Goal: Complete application form

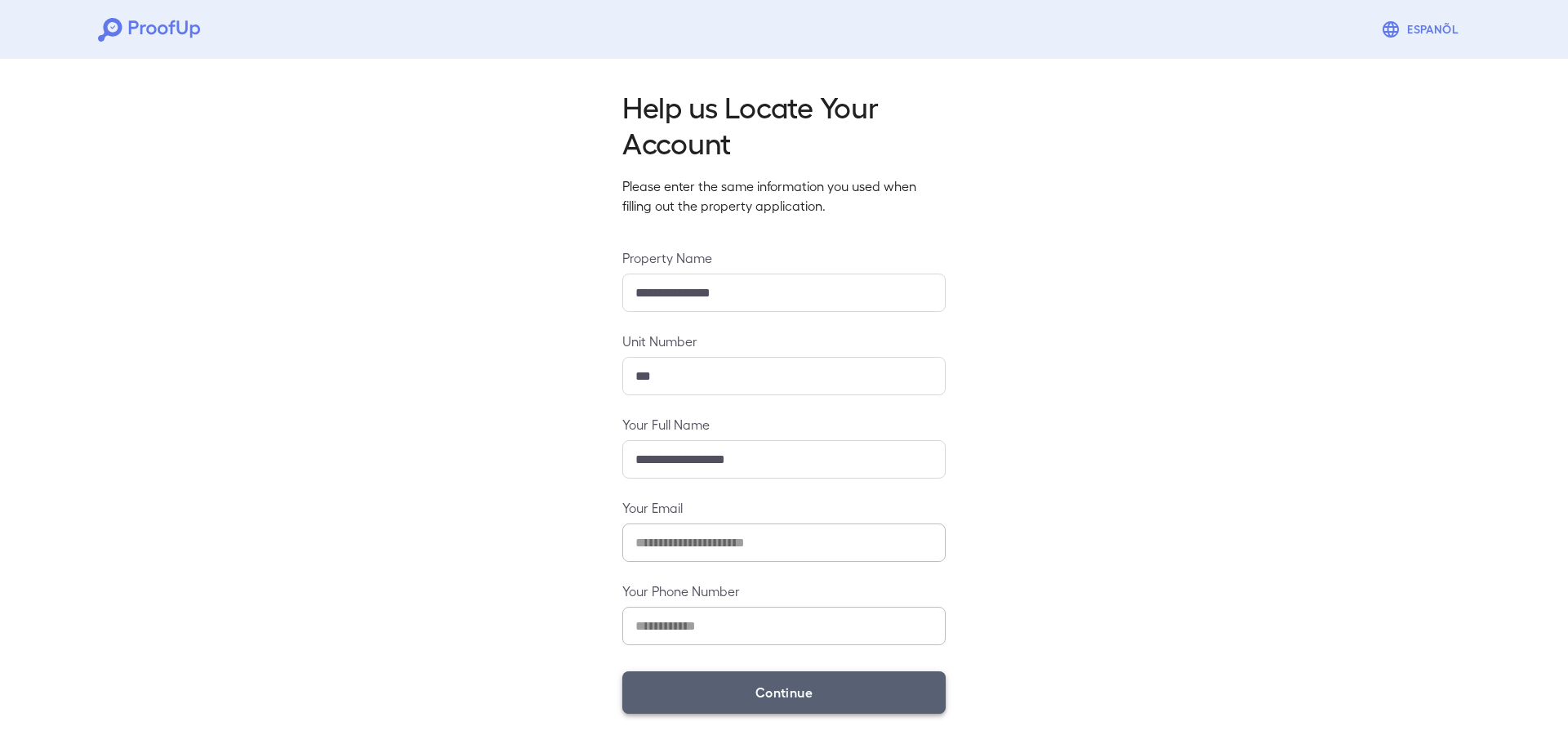
click at [818, 701] on button "Continue" at bounding box center [784, 693] width 324 height 43
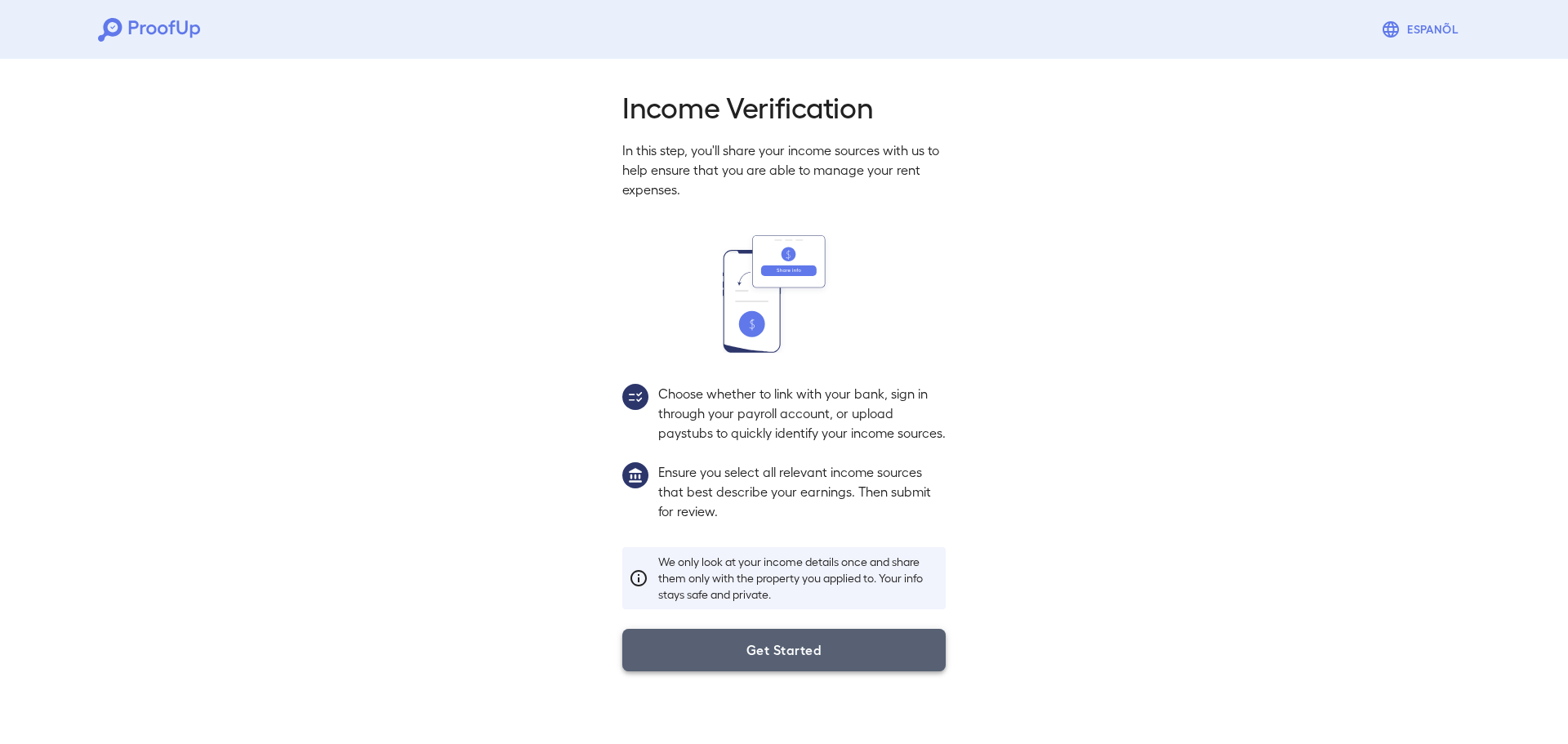
click at [774, 661] on button "Get Started" at bounding box center [784, 650] width 324 height 43
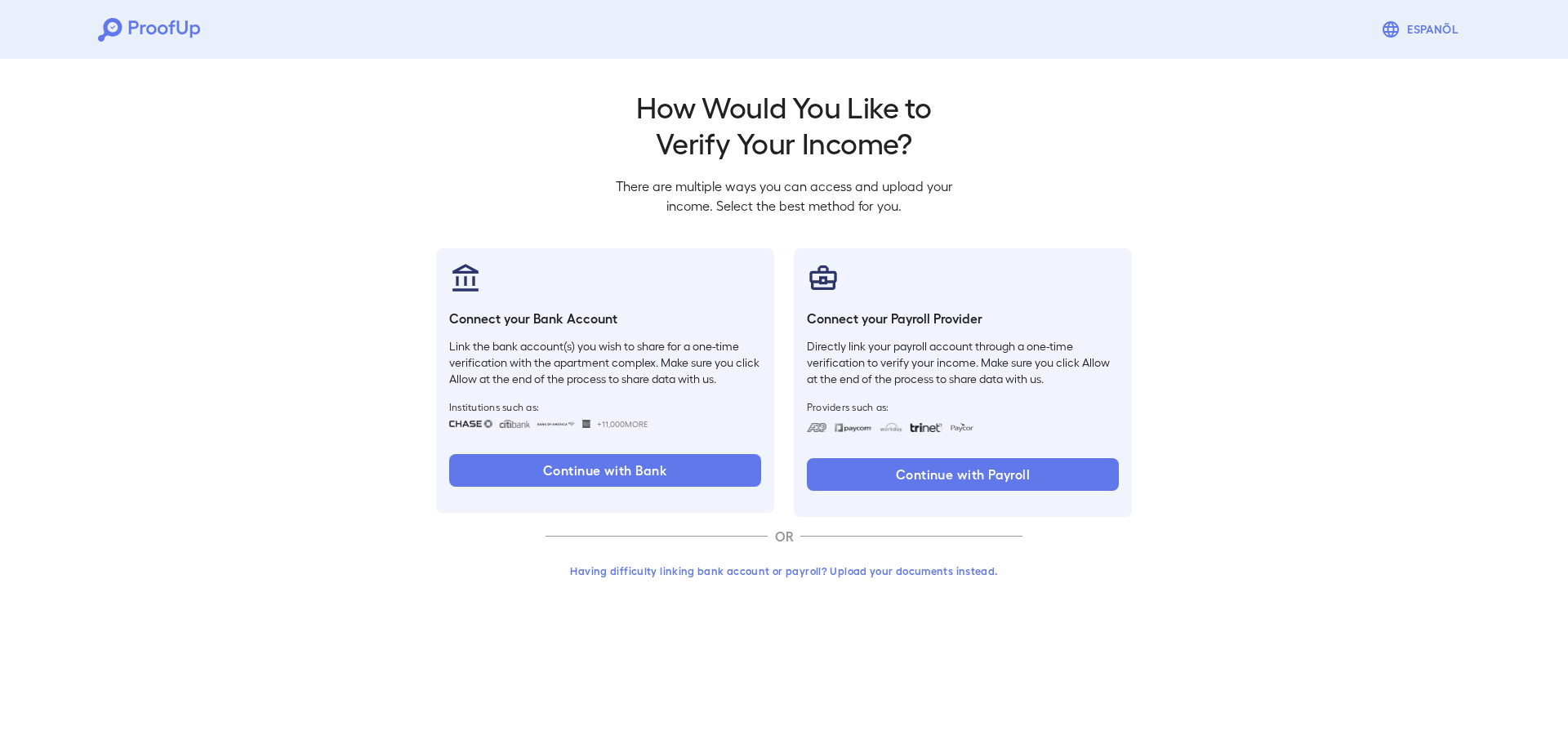
click at [673, 582] on button "Having difficulty linking bank account or payroll? Upload your documents instea…" at bounding box center [784, 571] width 477 height 30
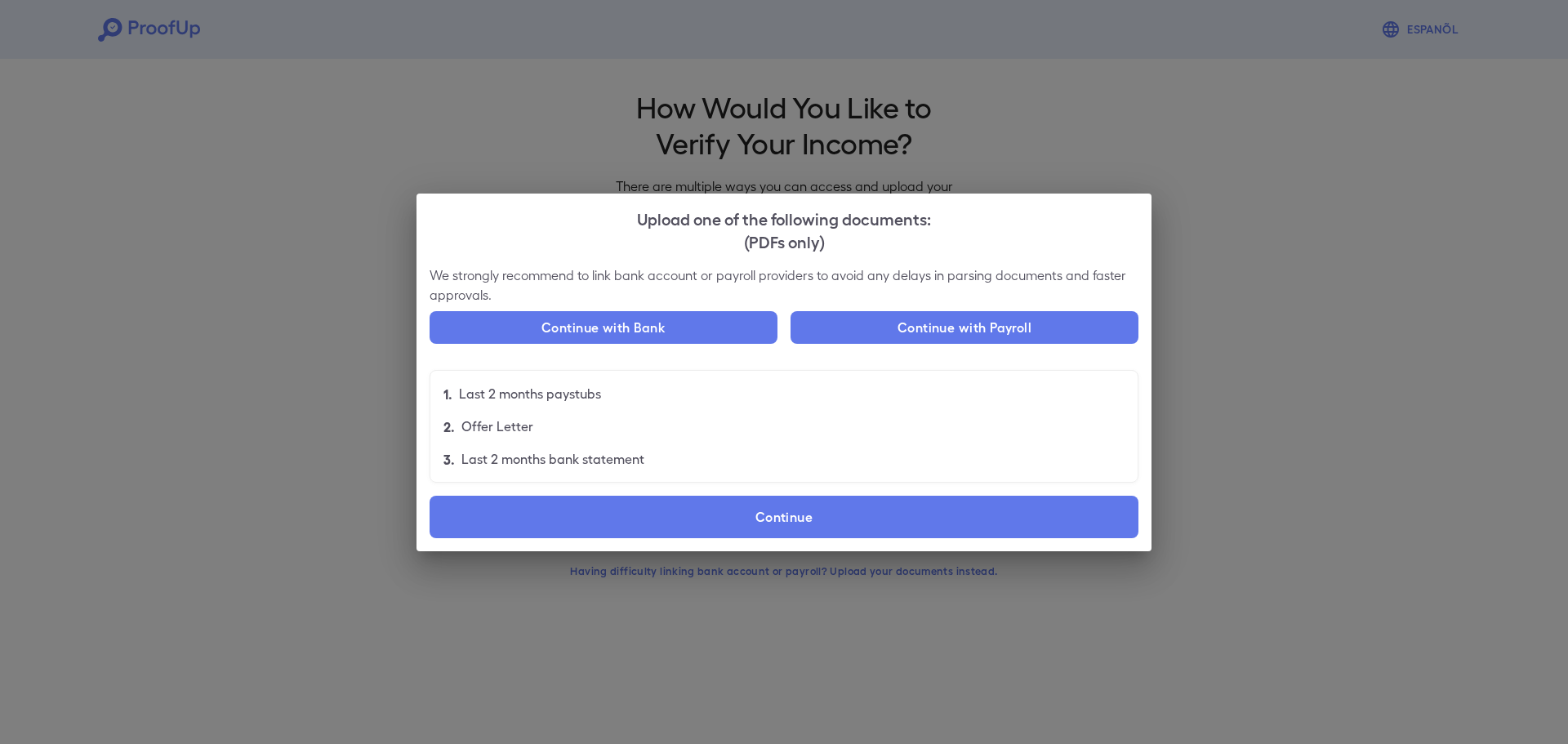
click at [677, 520] on label "Continue" at bounding box center [784, 517] width 709 height 43
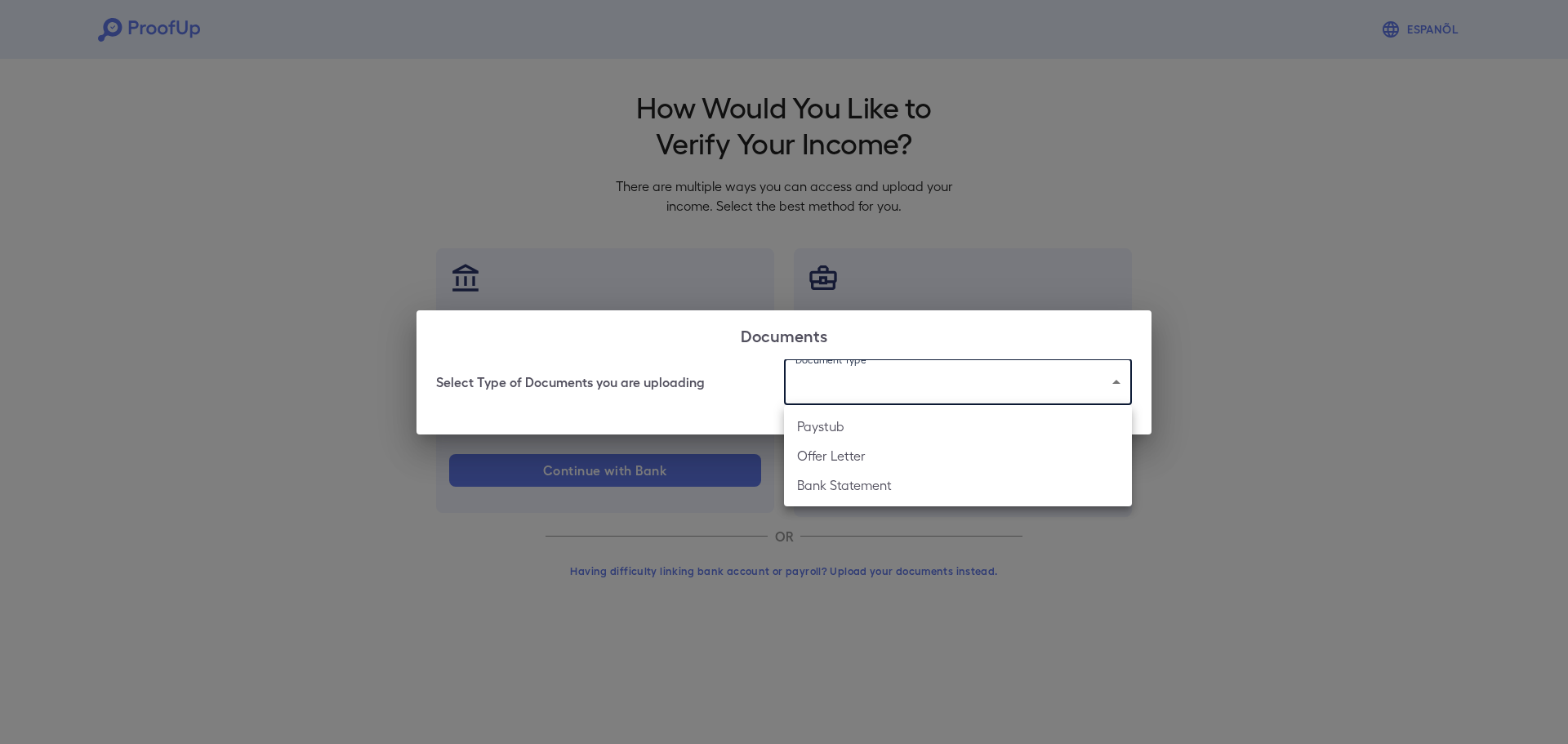
click at [866, 372] on body "Espanõl Go back How Would You Like to Verify Your Income? There are multiple wa…" at bounding box center [784, 312] width 1568 height 624
click at [871, 434] on li "Paystub" at bounding box center [957, 426] width 348 height 30
type input "*******"
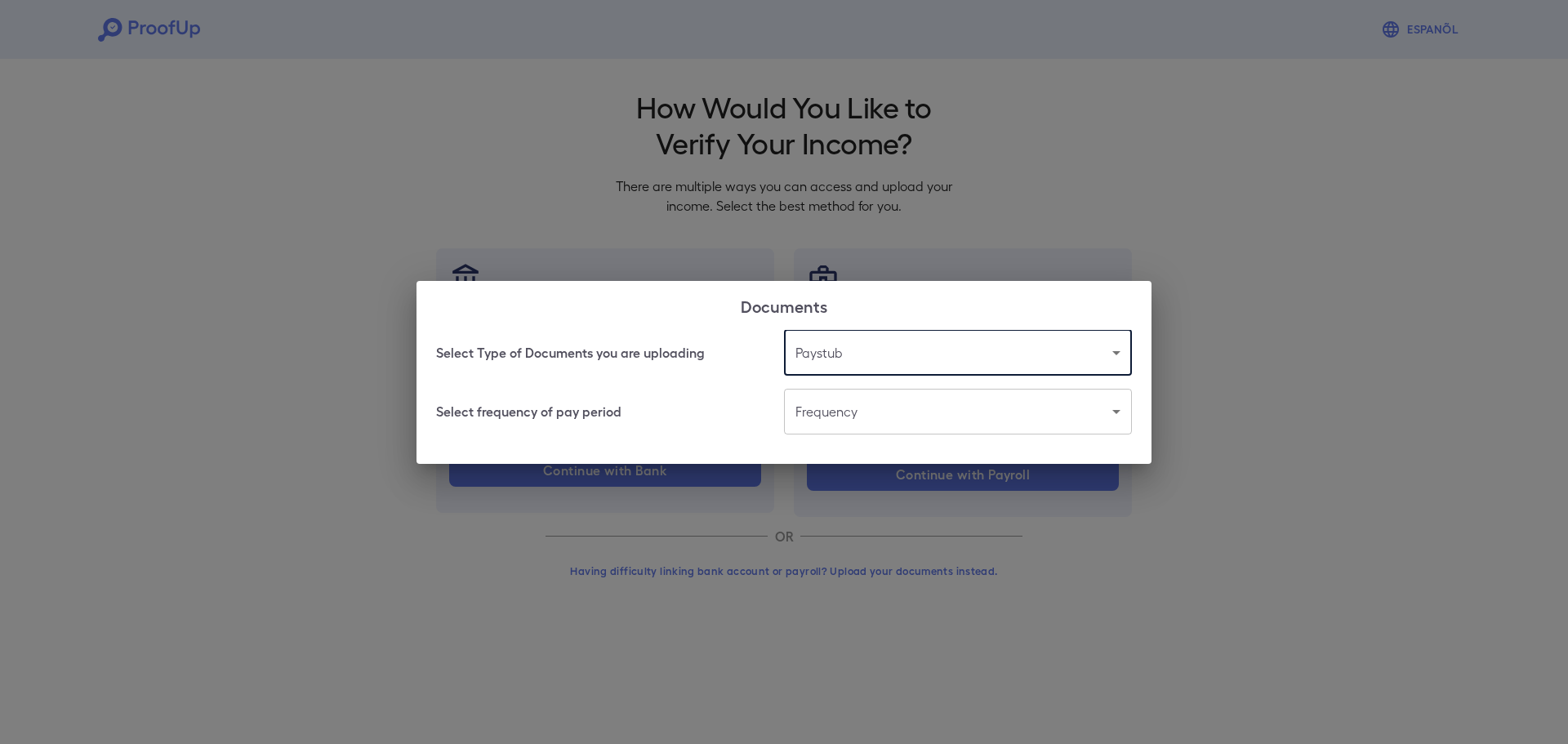
click at [878, 422] on body "Espanõl Go back How Would You Like to Verify Your Income? There are multiple wa…" at bounding box center [784, 312] width 1568 height 624
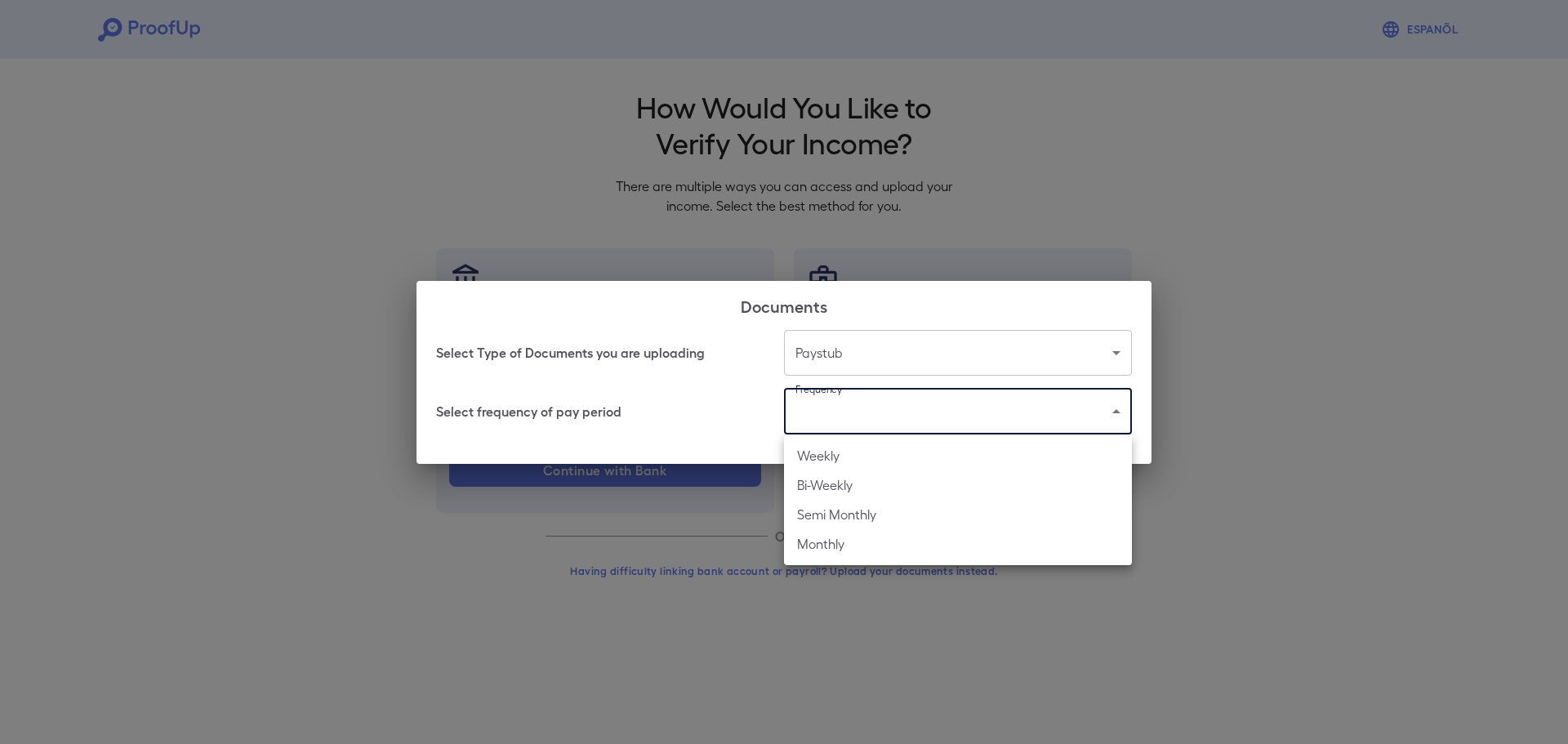
click at [896, 457] on li "Weekly" at bounding box center [957, 456] width 348 height 30
type input "******"
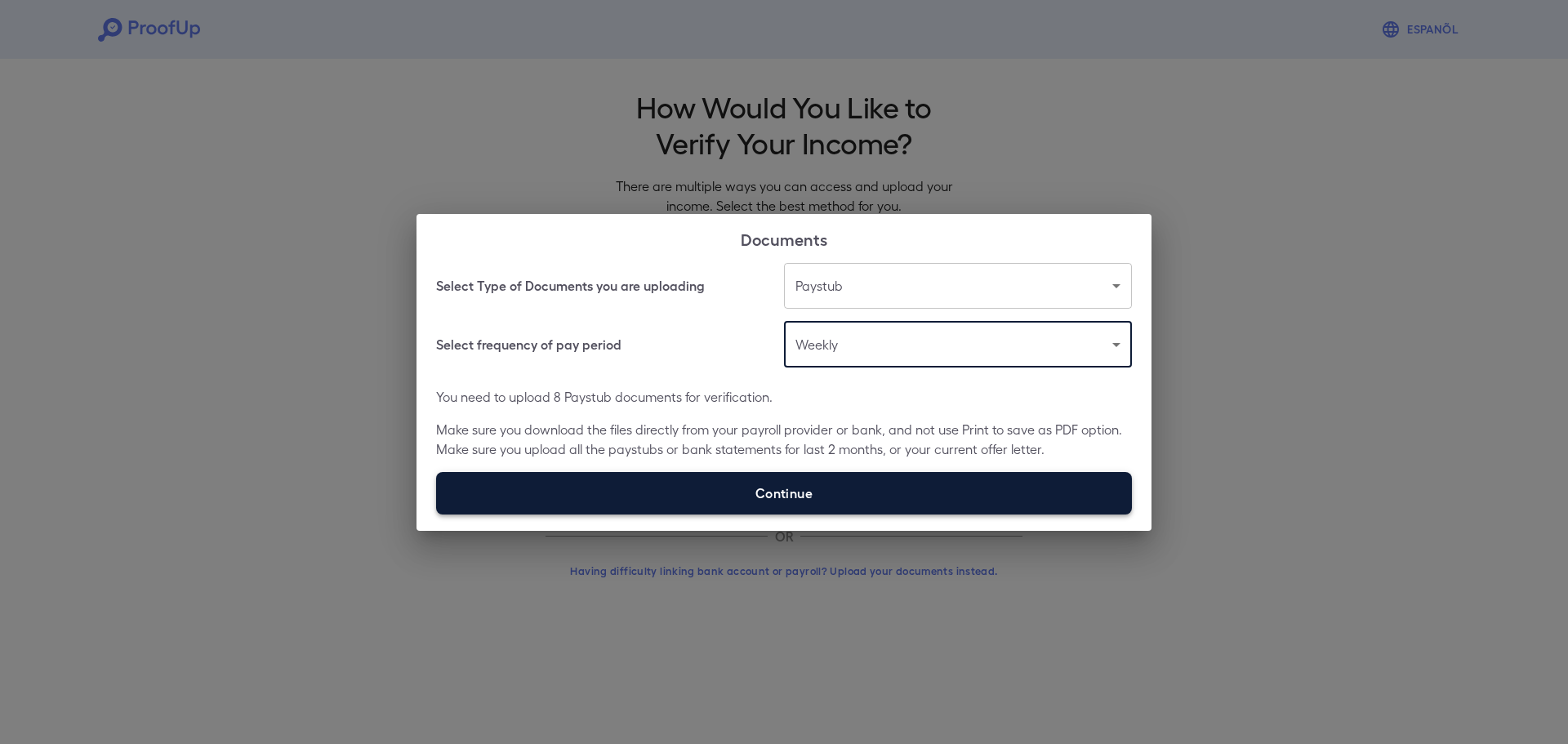
click at [855, 500] on label "Continue" at bounding box center [784, 493] width 696 height 43
click at [437, 514] on input "Continue" at bounding box center [436, 514] width 1 height 1
type input "**********"
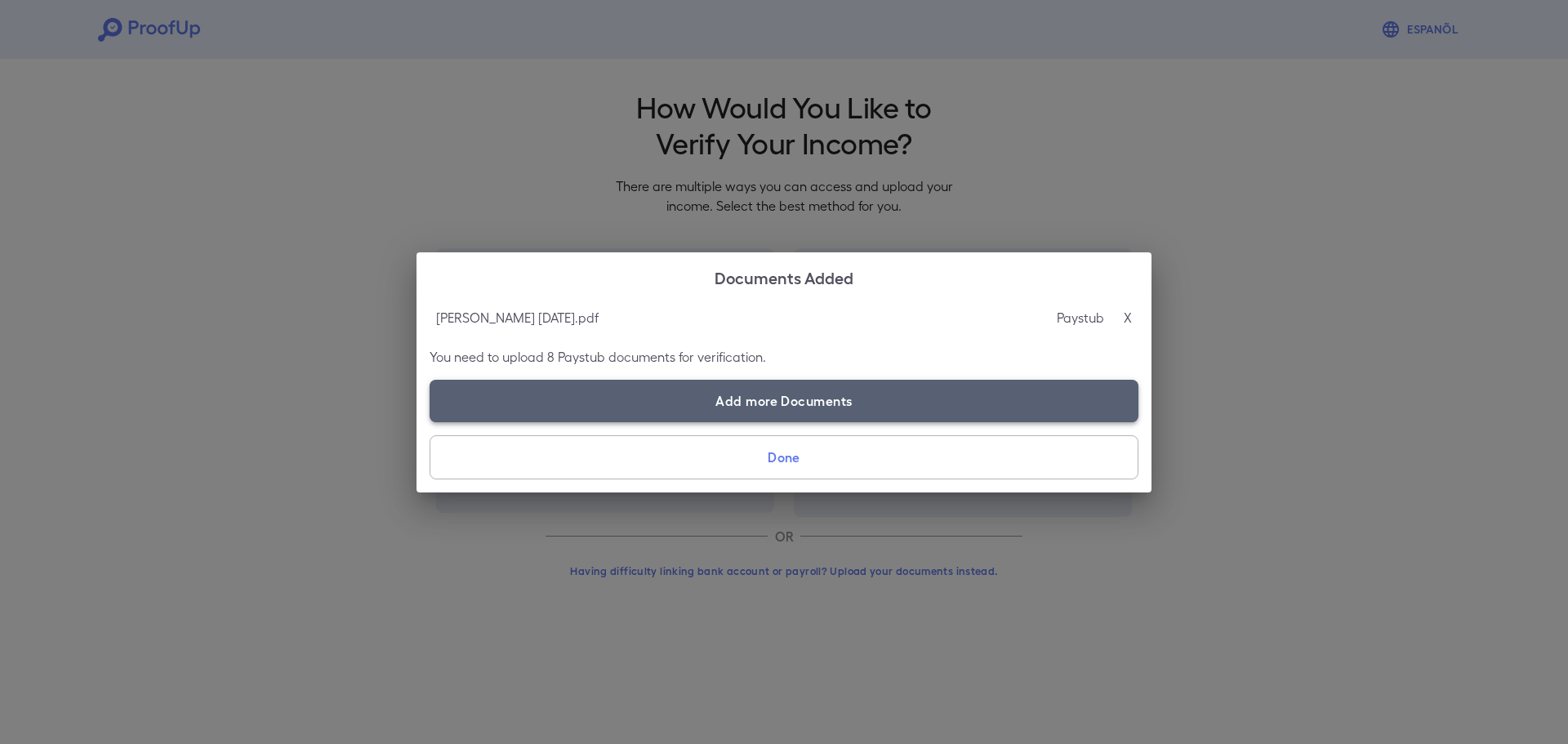
click at [641, 407] on label "Add more Documents" at bounding box center [784, 401] width 709 height 43
click at [430, 422] on input "Add more Documents" at bounding box center [429, 422] width 1 height 1
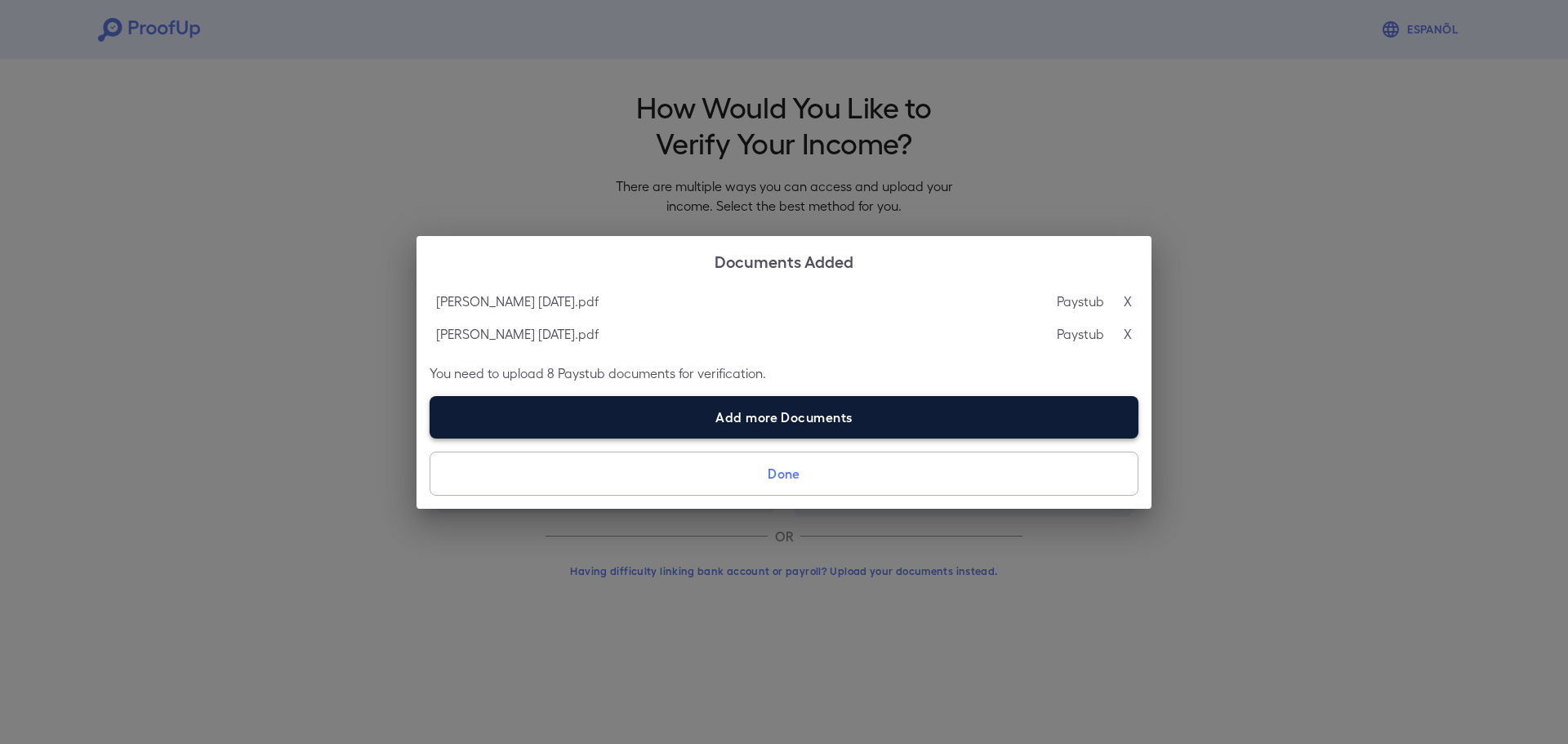
click at [662, 429] on label "Add more Documents" at bounding box center [784, 417] width 709 height 43
click at [430, 438] on input "Add more Documents" at bounding box center [429, 438] width 1 height 1
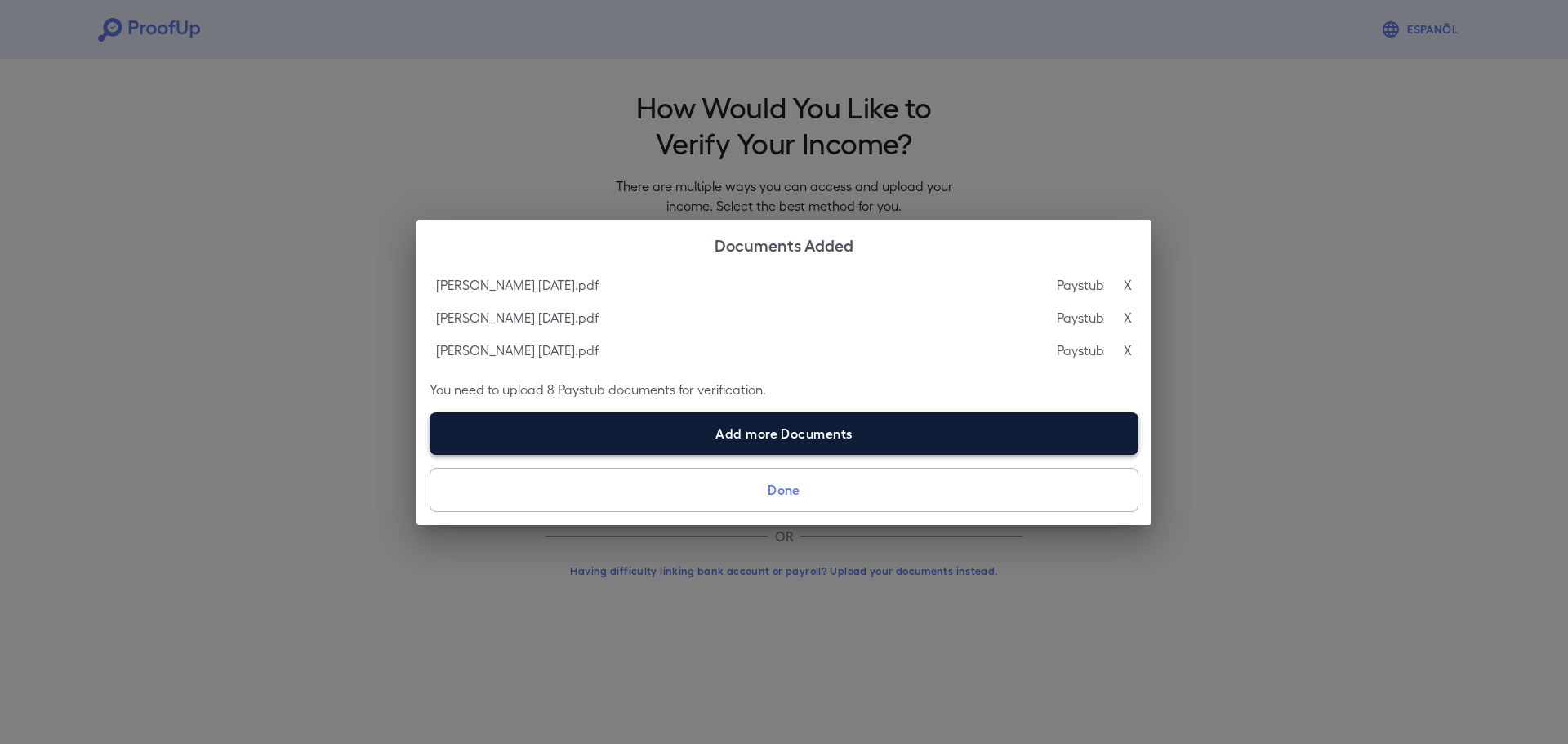
click at [755, 440] on label "Add more Documents" at bounding box center [784, 434] width 709 height 43
click at [430, 454] on input "Add more Documents" at bounding box center [429, 454] width 1 height 1
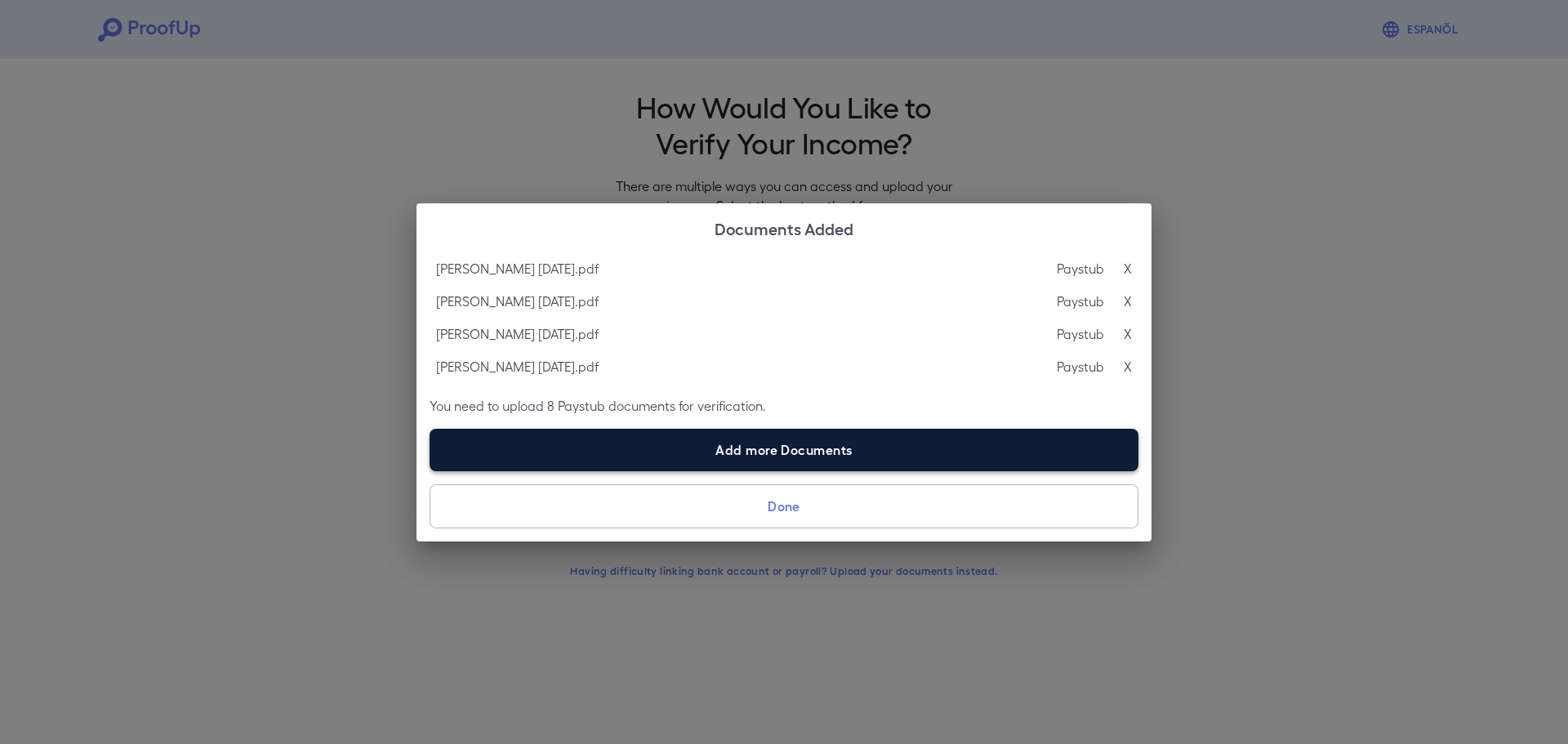
click at [758, 451] on label "Add more Documents" at bounding box center [784, 450] width 709 height 43
click at [430, 470] on input "Add more Documents" at bounding box center [429, 470] width 1 height 1
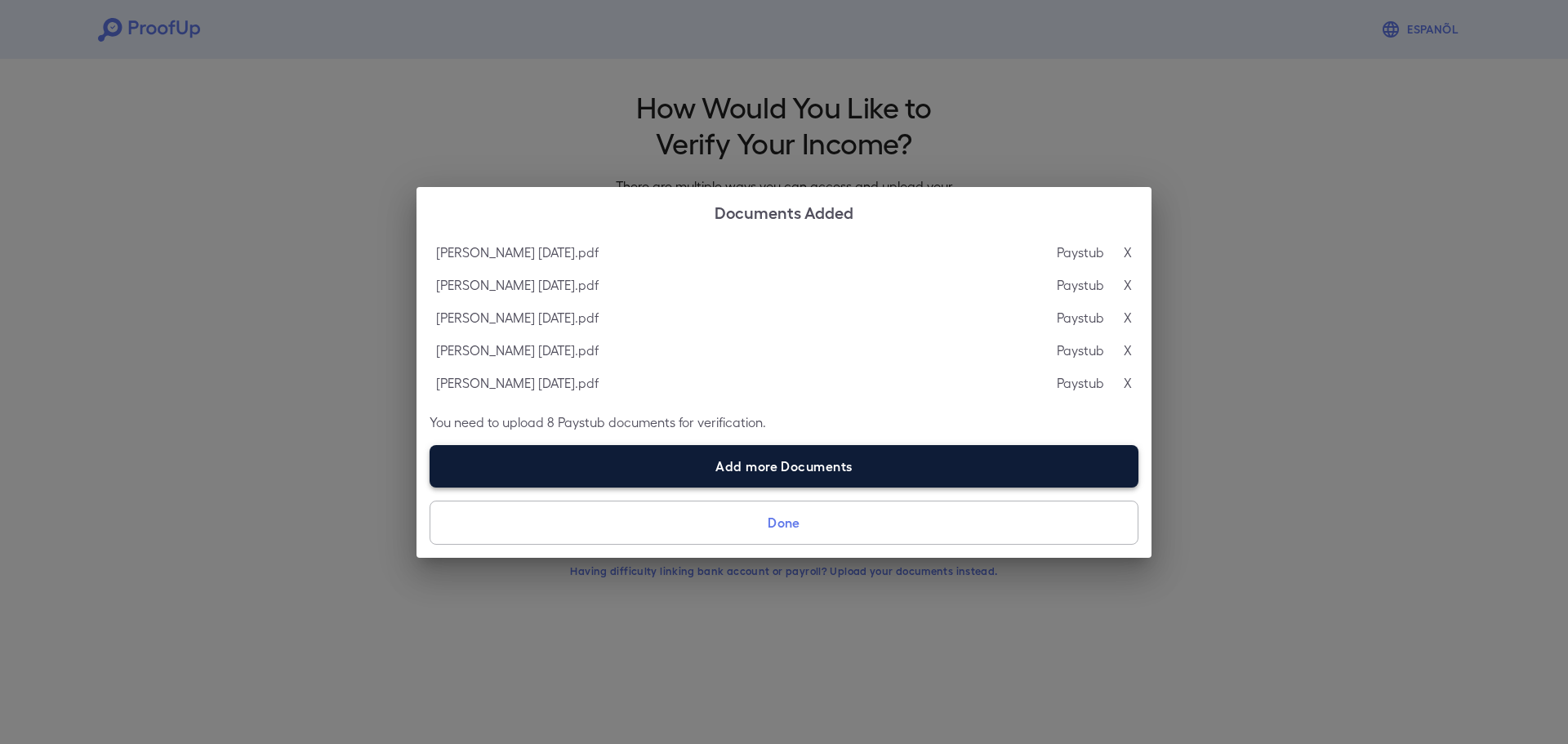
click at [565, 457] on label "Add more Documents" at bounding box center [784, 467] width 709 height 43
click at [430, 487] on input "Add more Documents" at bounding box center [429, 487] width 1 height 1
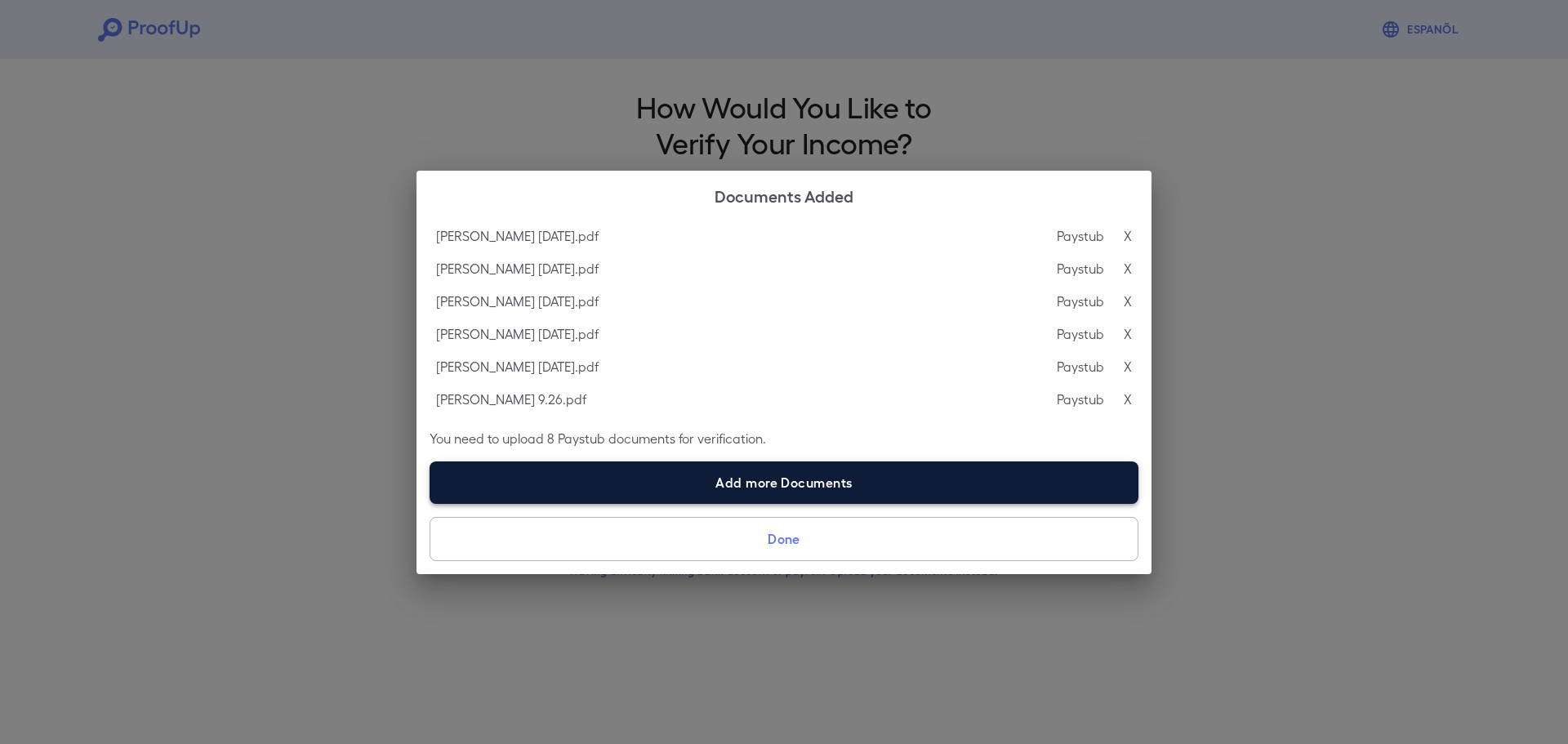
click at [587, 477] on label "Add more Documents" at bounding box center [784, 483] width 709 height 43
click at [430, 503] on input "Add more Documents" at bounding box center [429, 503] width 1 height 1
type input "**********"
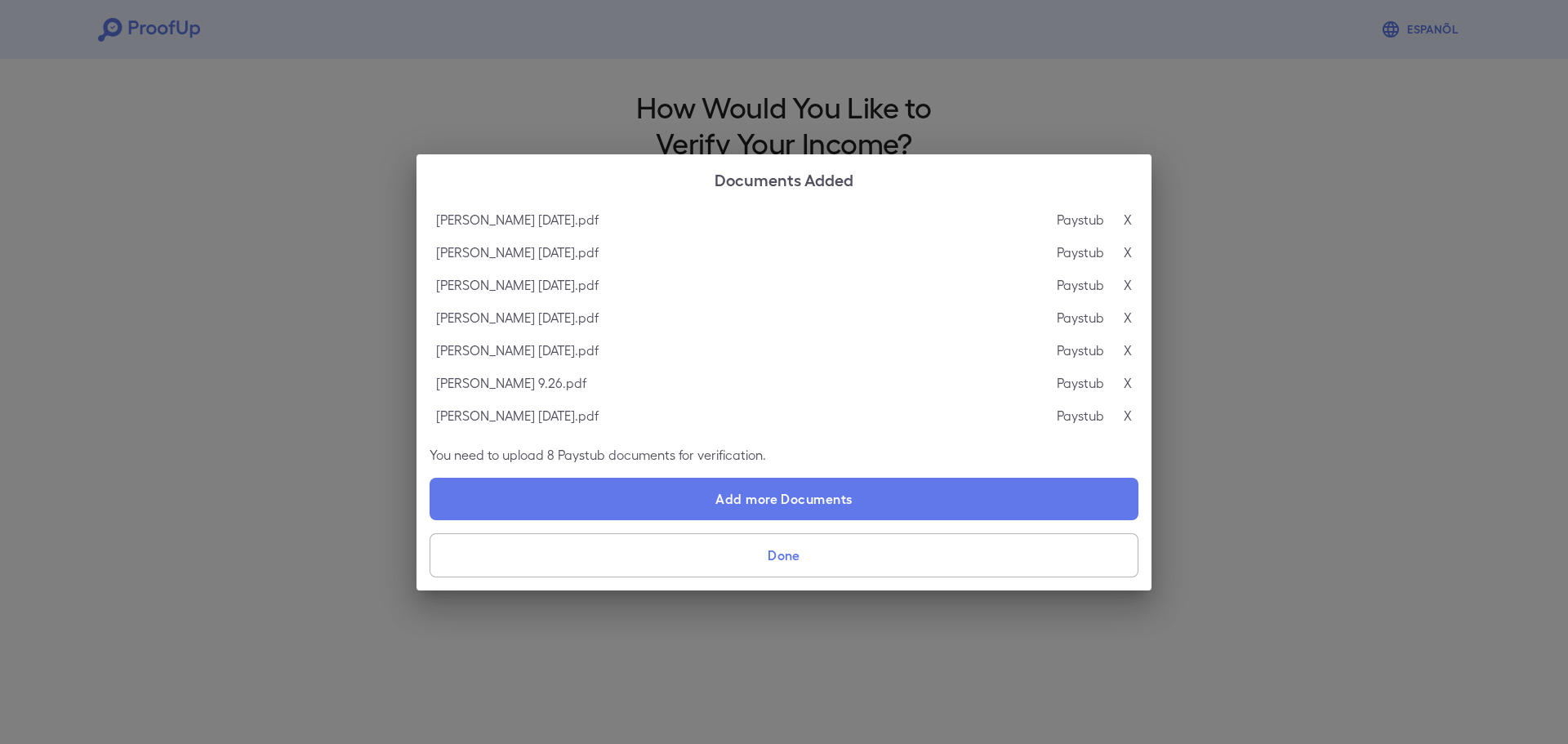
click at [769, 553] on button "Done" at bounding box center [784, 555] width 709 height 44
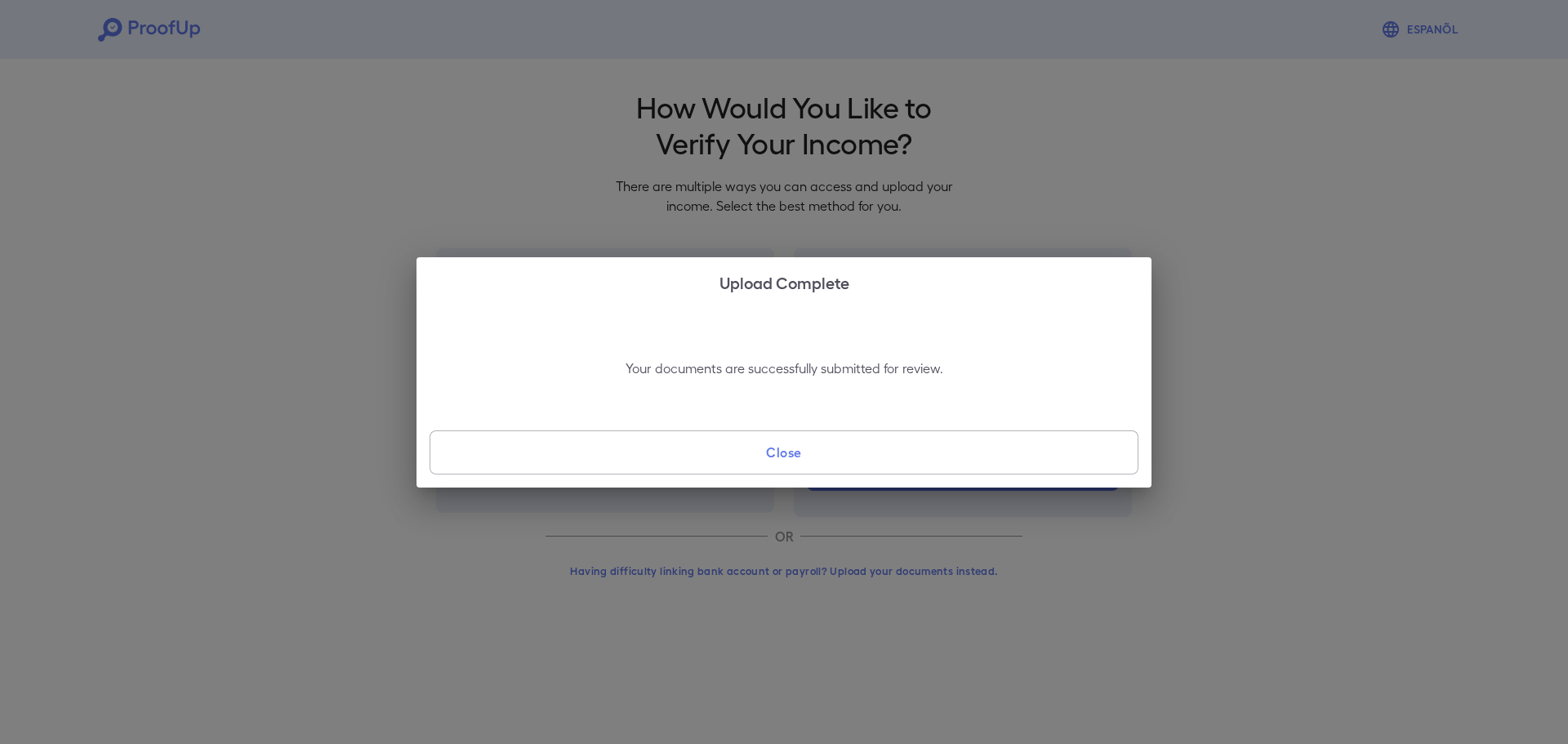
click at [811, 451] on button "Close" at bounding box center [784, 452] width 709 height 44
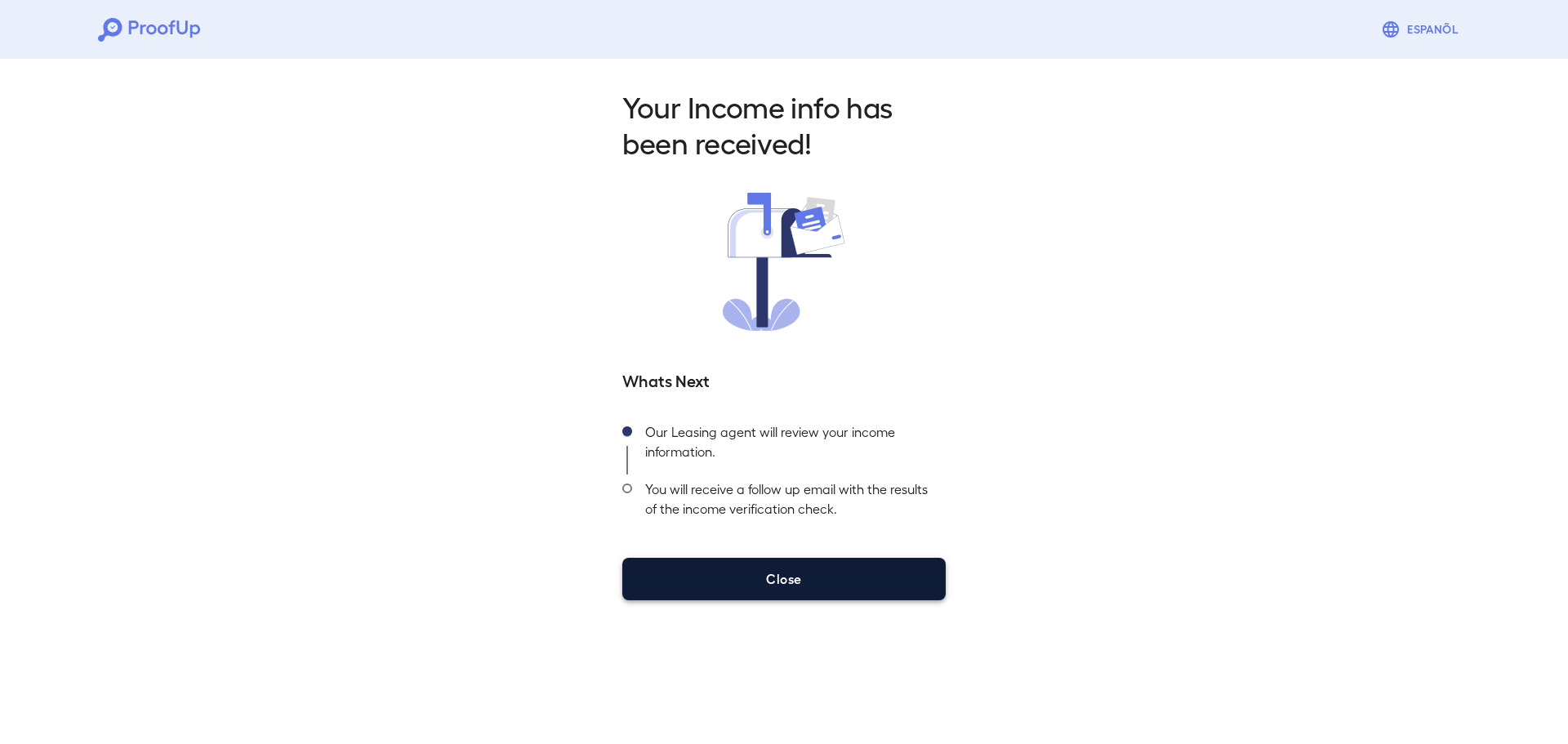
click at [837, 564] on button "Close" at bounding box center [784, 579] width 324 height 43
click at [837, 588] on button "Close" at bounding box center [784, 579] width 324 height 43
